Goal: Use online tool/utility: Utilize a website feature to perform a specific function

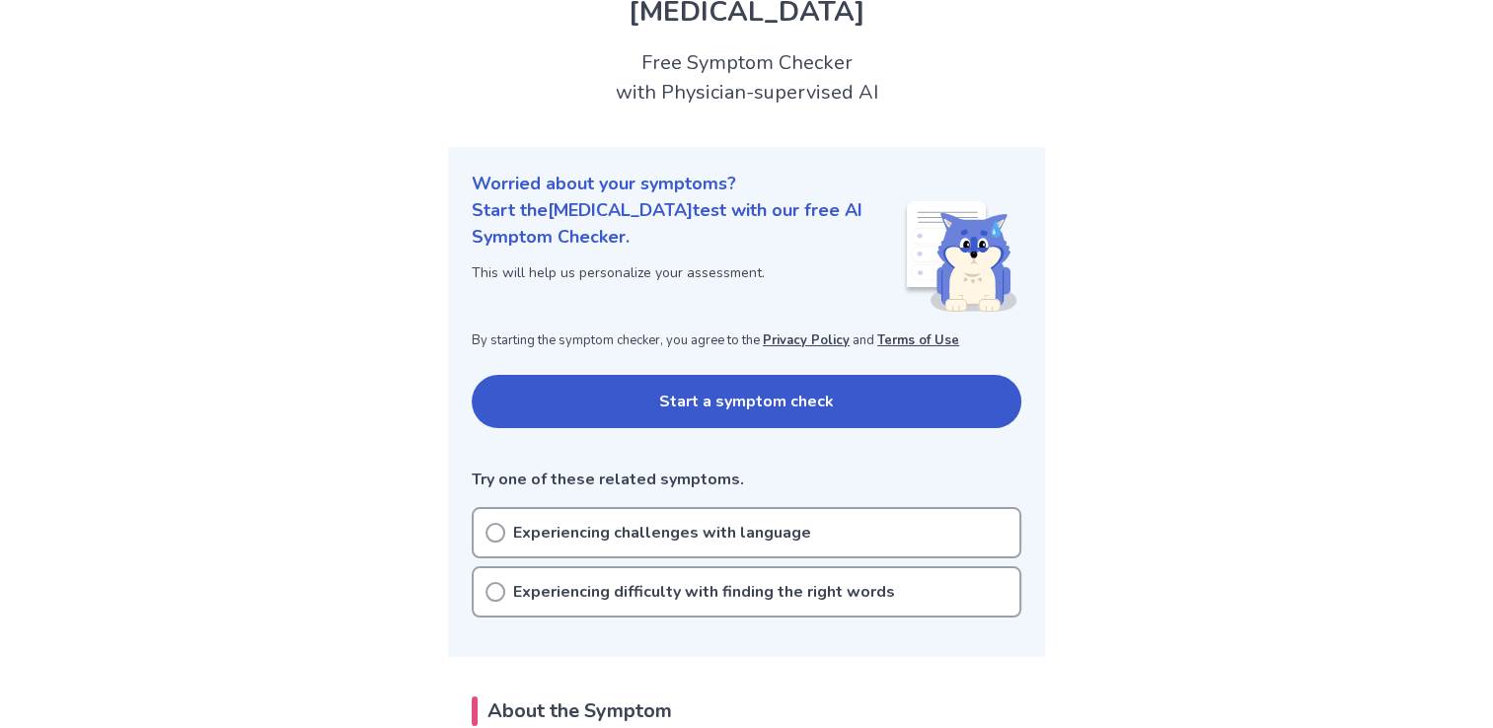
scroll to position [99, 0]
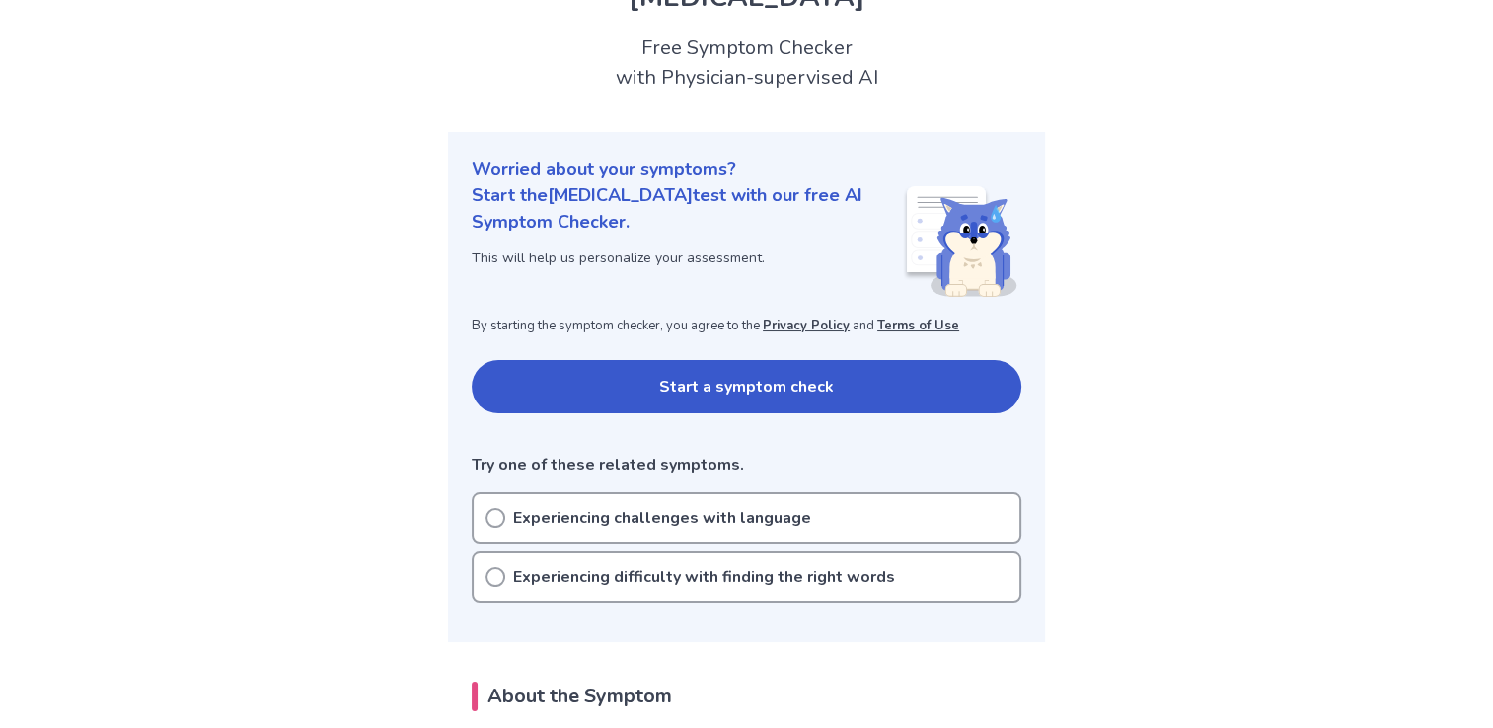
click at [660, 371] on button "Start a symptom check" at bounding box center [747, 386] width 550 height 53
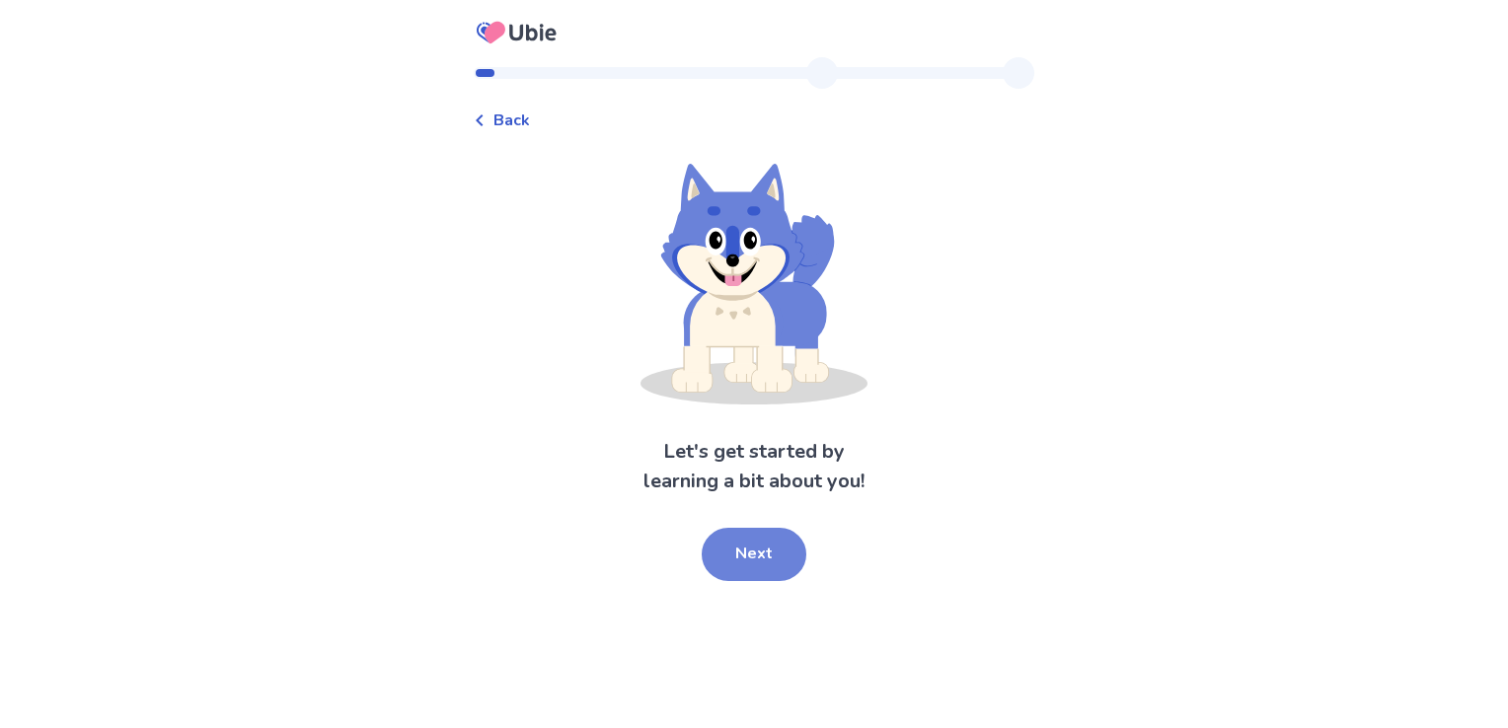
click at [719, 545] on button "Next" at bounding box center [753, 554] width 105 height 53
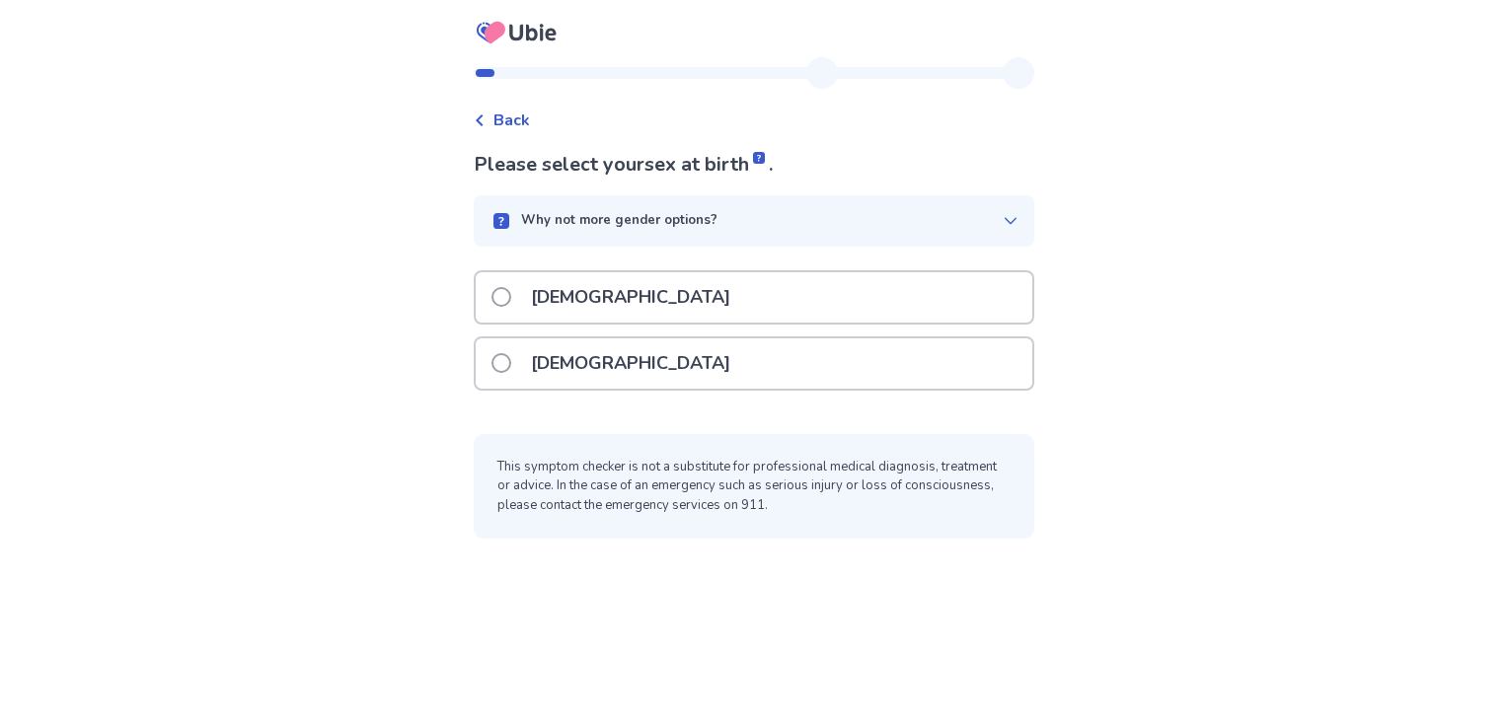
click at [584, 285] on p "[DEMOGRAPHIC_DATA]" at bounding box center [630, 297] width 223 height 50
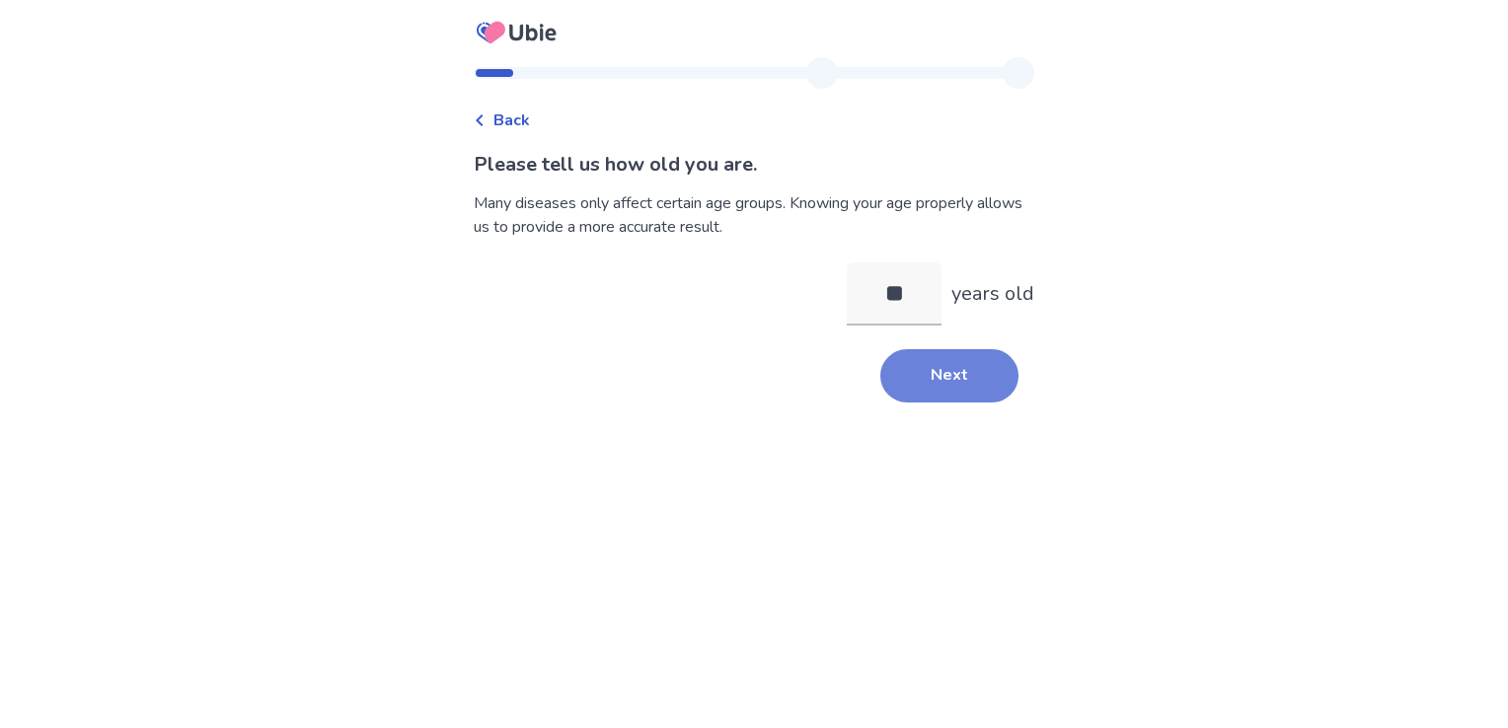
type input "**"
click at [921, 371] on button "Next" at bounding box center [949, 375] width 138 height 53
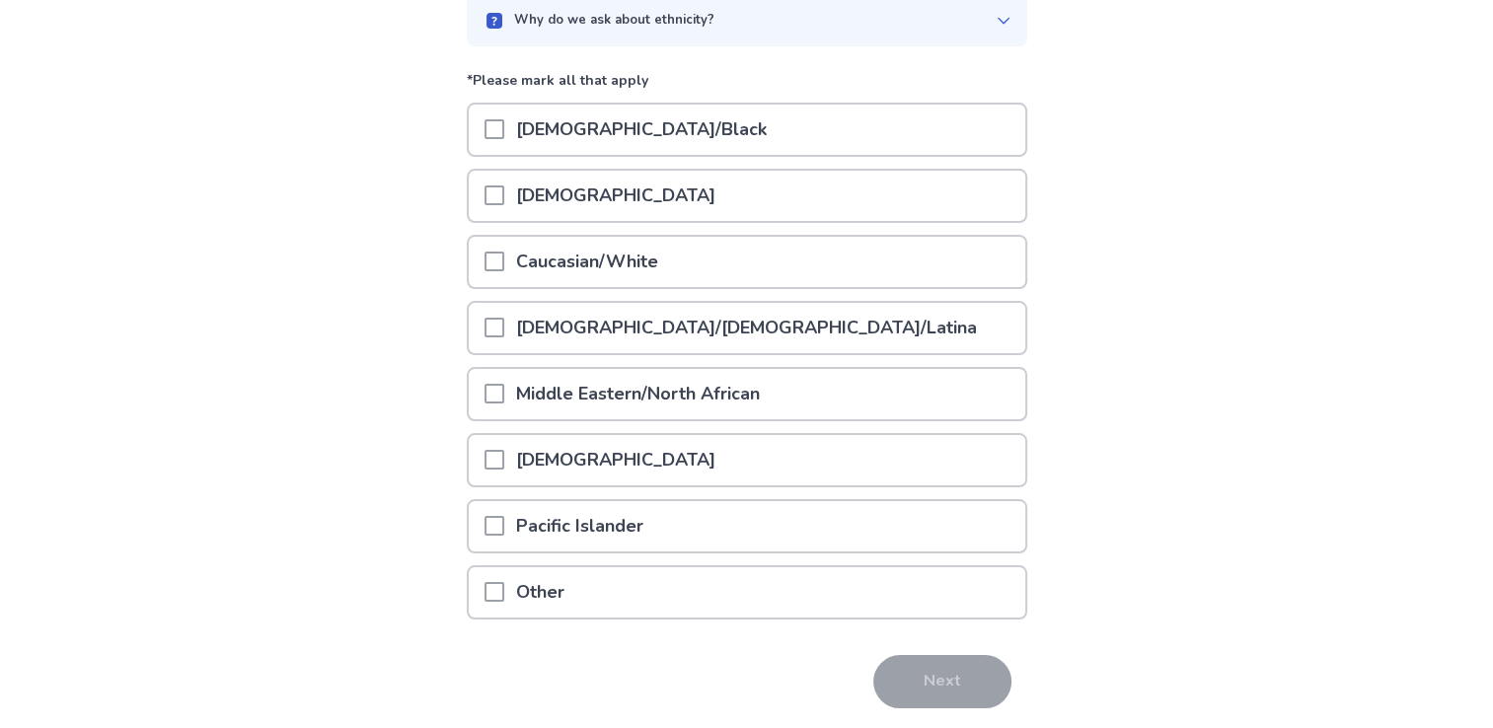
scroll to position [260, 0]
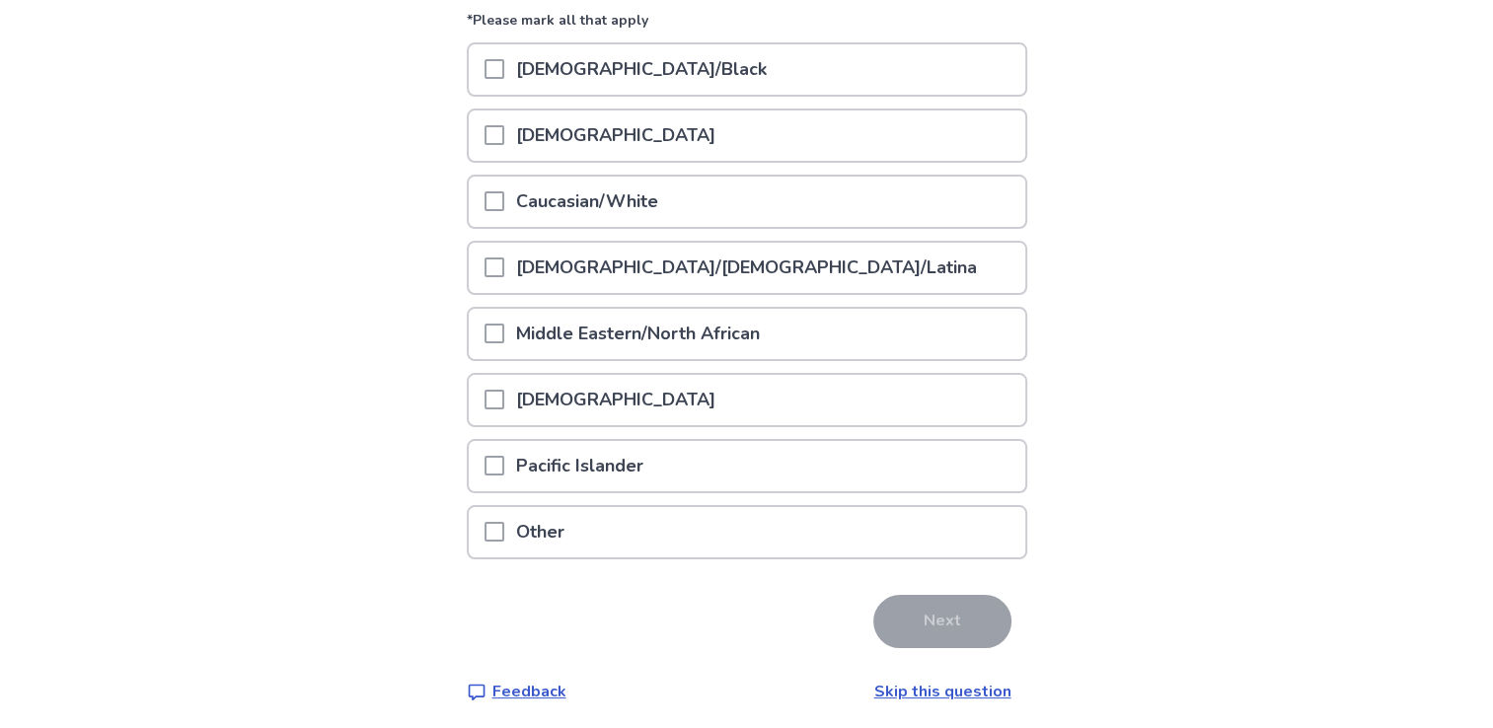
click at [598, 210] on p "Caucasian/White" at bounding box center [587, 202] width 166 height 50
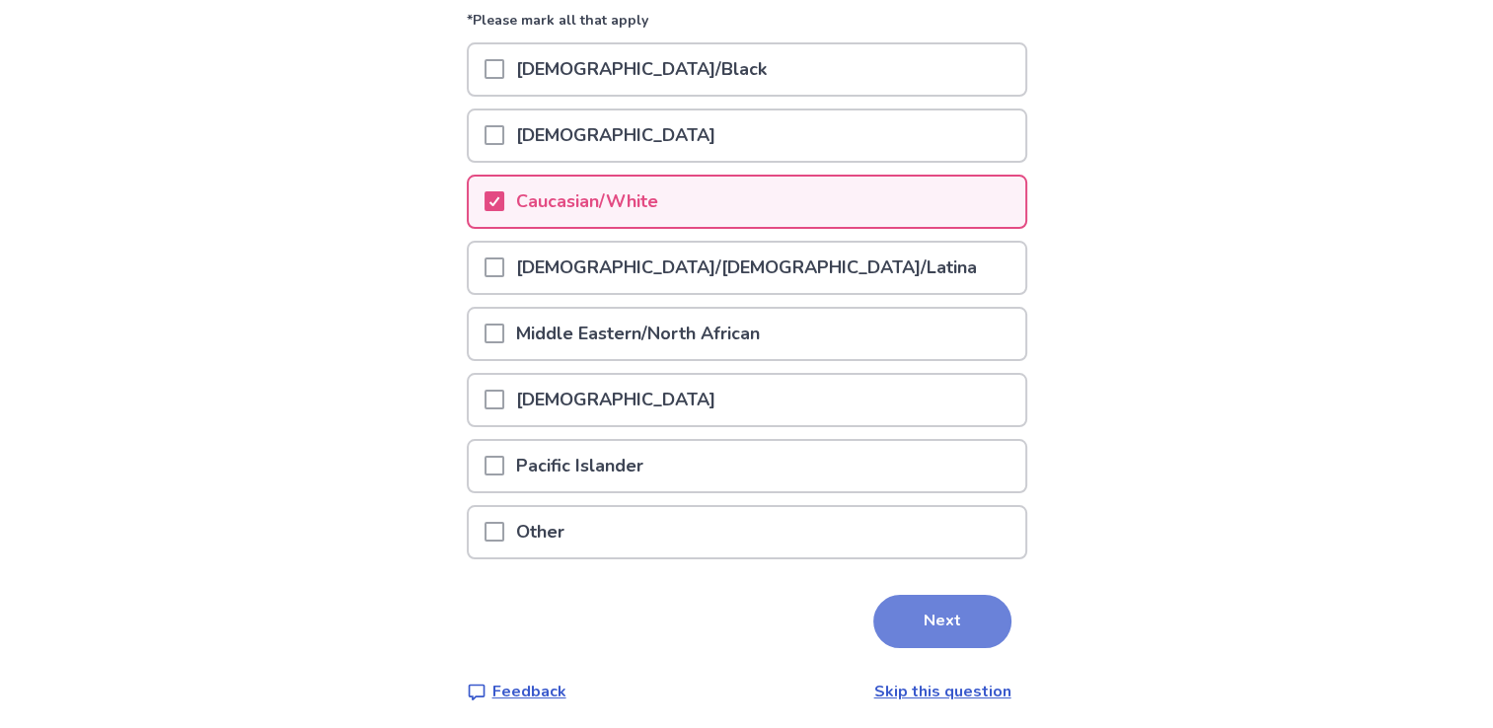
click at [948, 618] on button "Next" at bounding box center [942, 621] width 138 height 53
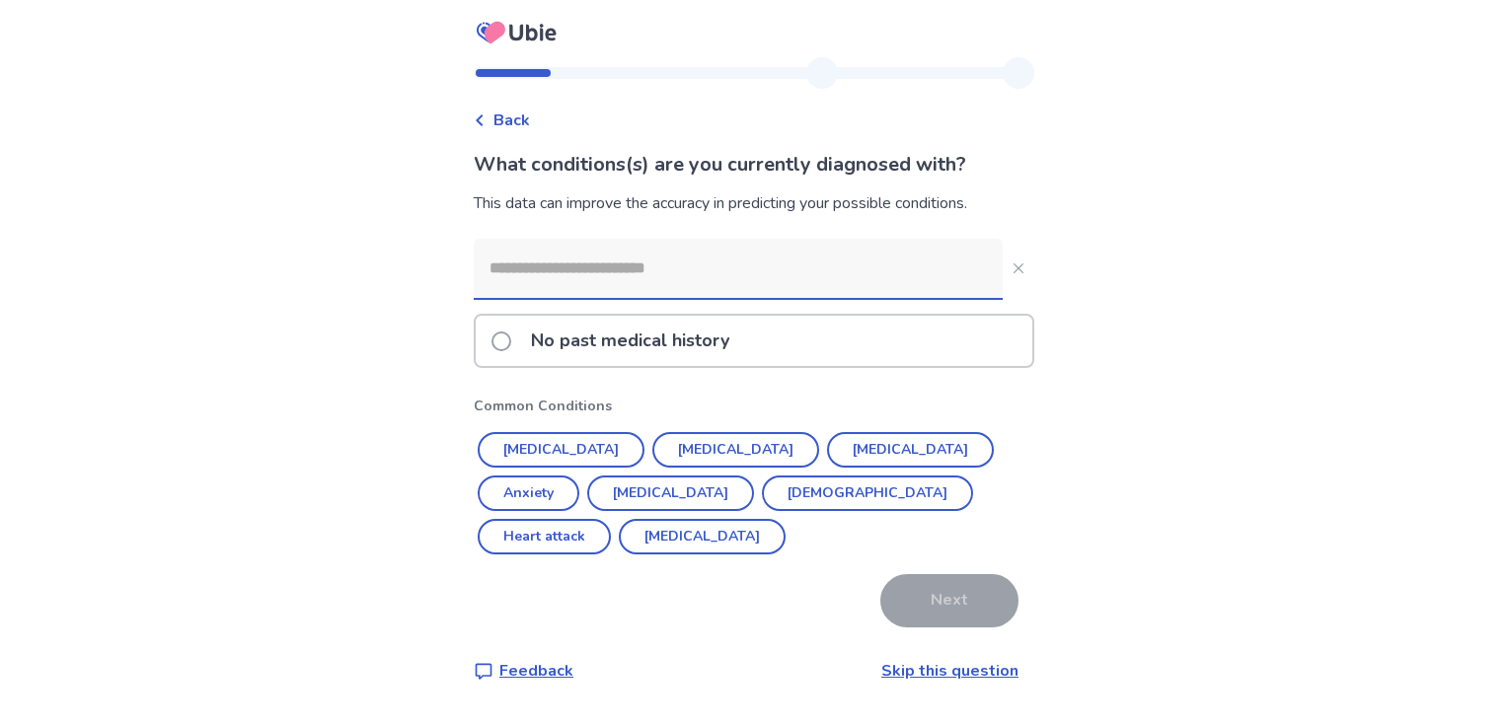
click at [564, 275] on input at bounding box center [738, 268] width 529 height 59
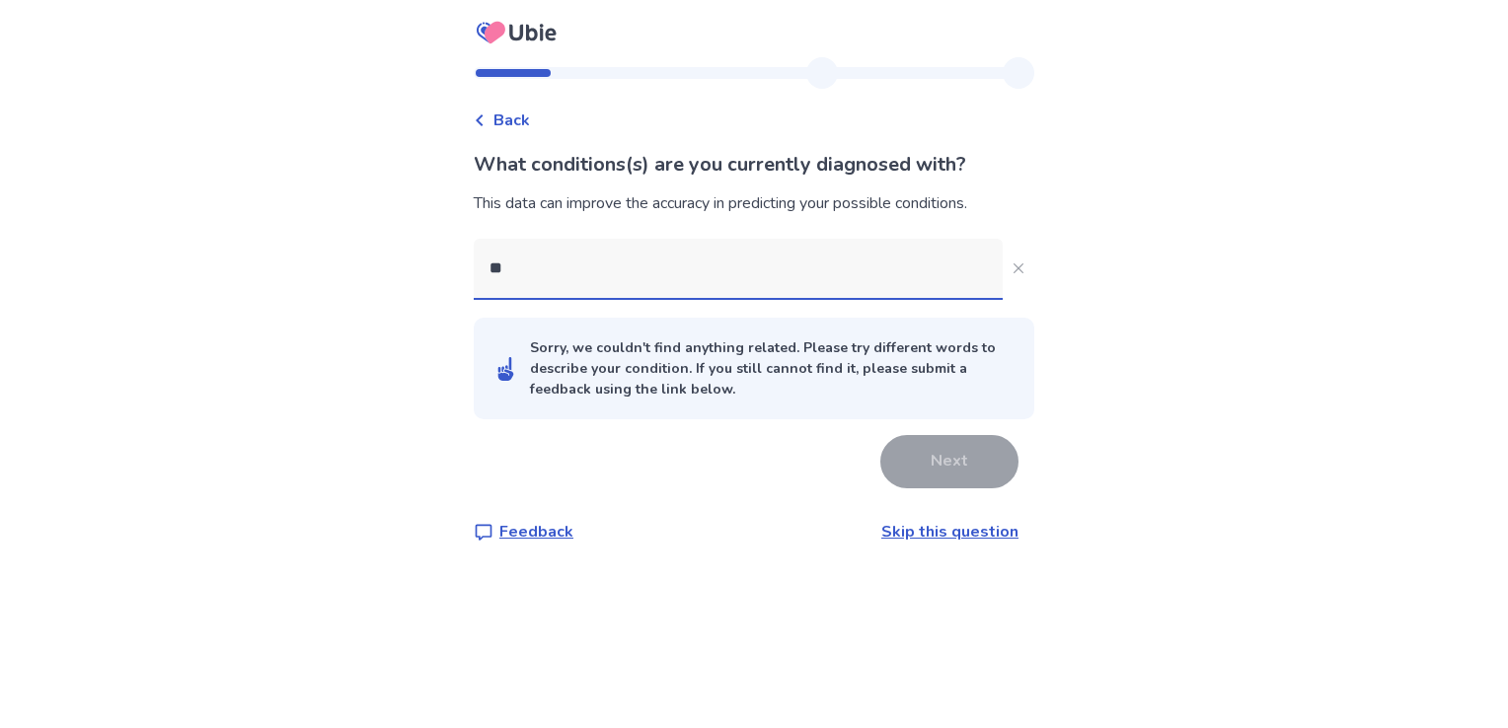
type input "*"
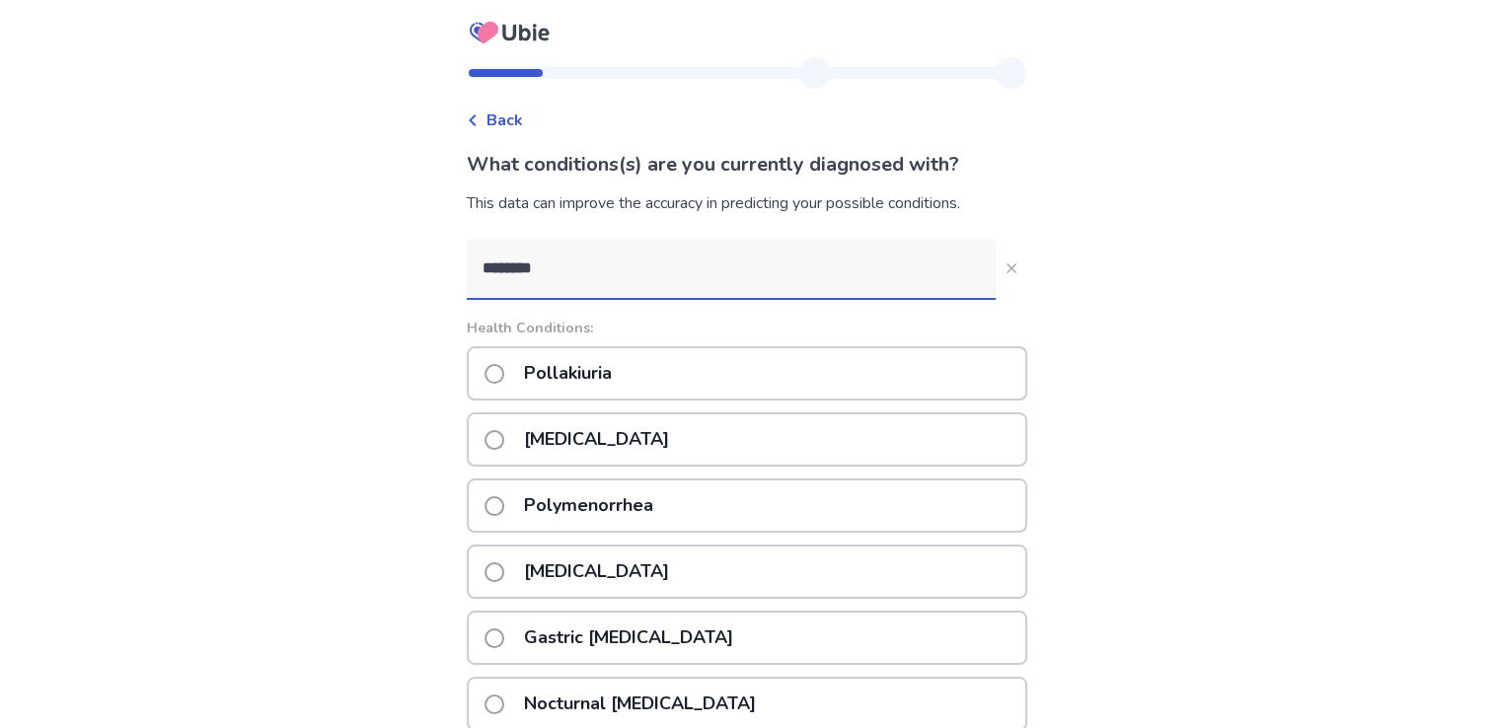
drag, startPoint x: 564, startPoint y: 255, endPoint x: 474, endPoint y: 251, distance: 90.9
click at [474, 251] on div "Back What conditions(s) are you currently diagnosed with? This data can improve…" at bounding box center [747, 642] width 592 height 1170
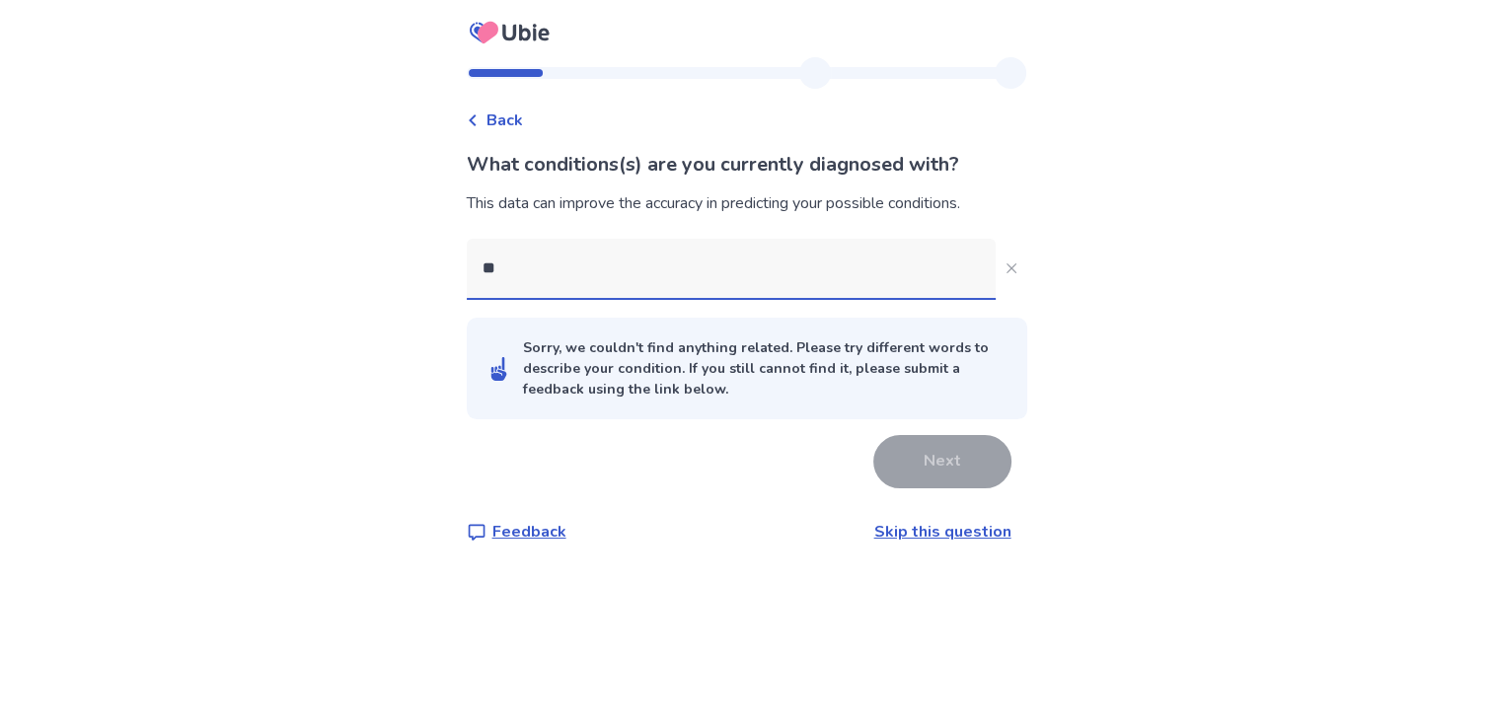
type input "*"
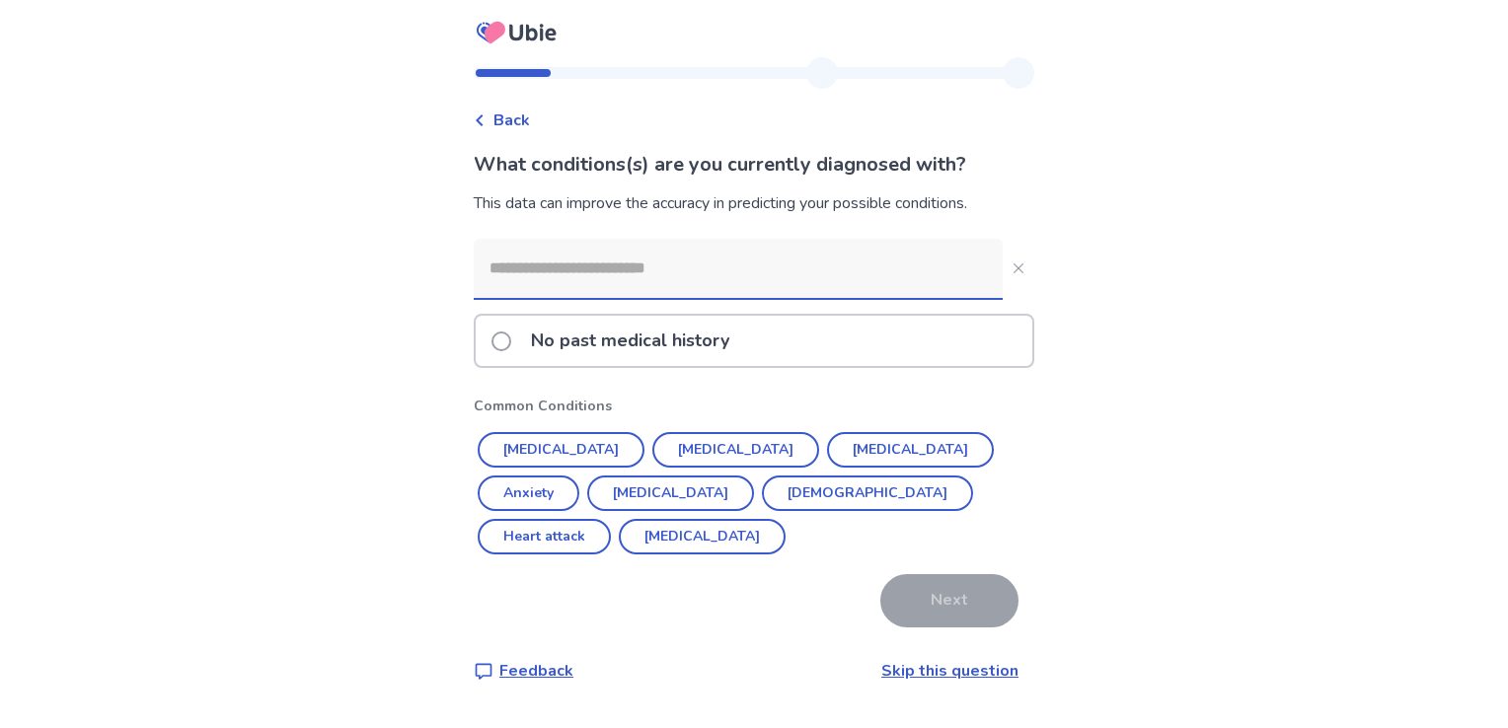
click at [671, 336] on p "No past medical history" at bounding box center [630, 341] width 222 height 50
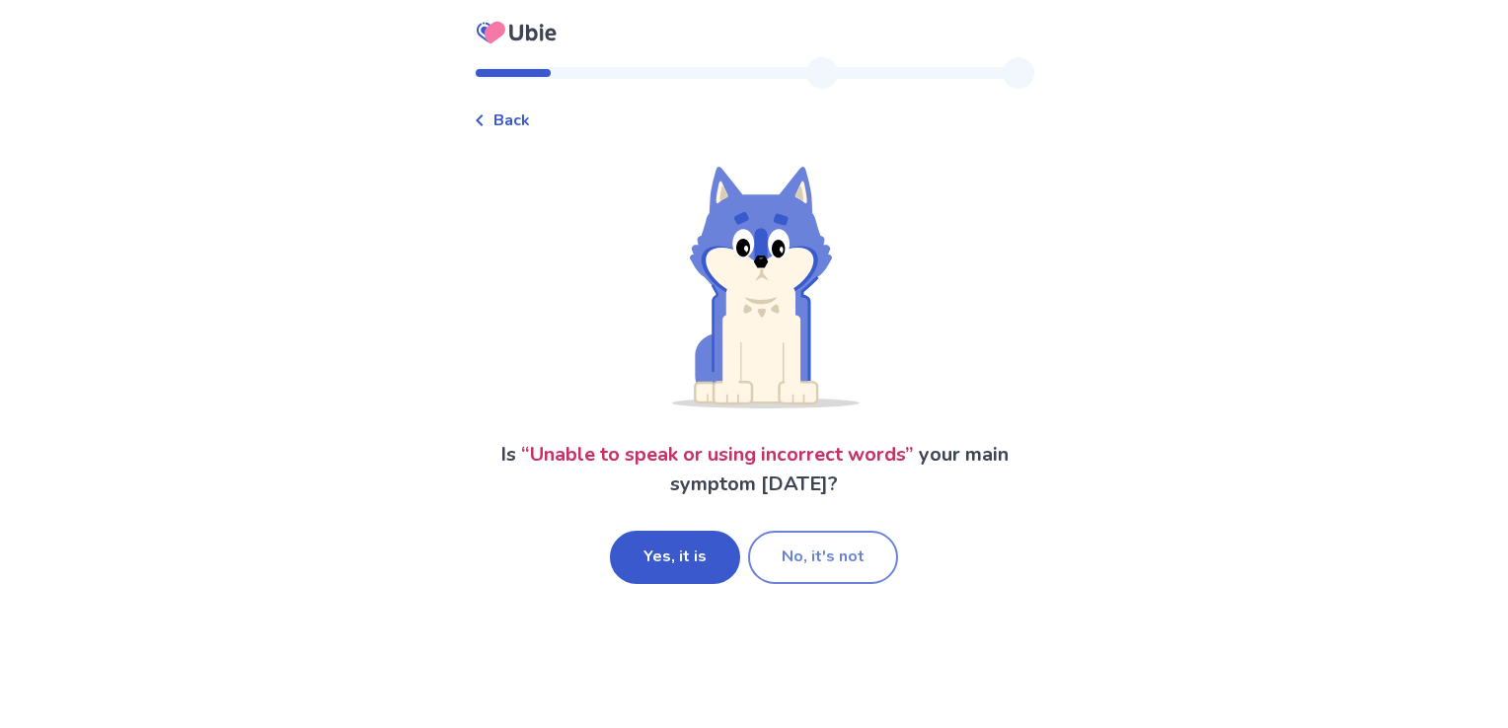
click at [790, 550] on button "No, it's not" at bounding box center [823, 557] width 150 height 53
